Goal: Navigation & Orientation: Go to known website

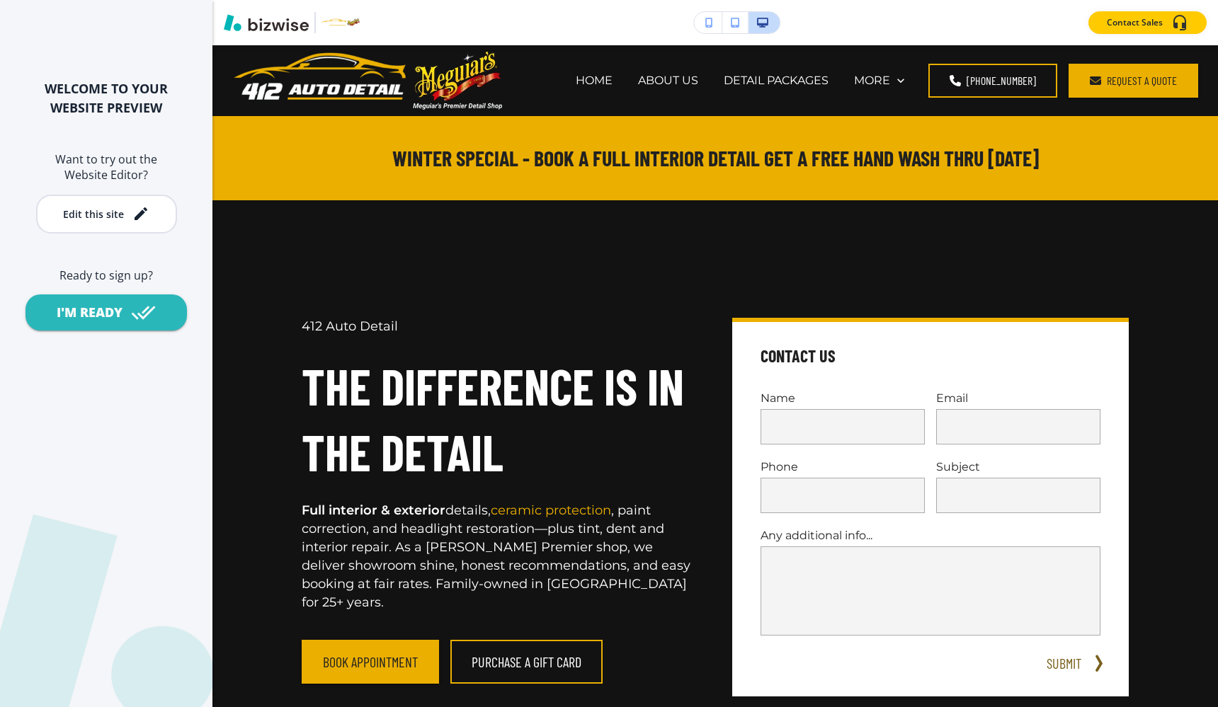
scroll to position [6911, 0]
